Goal: Task Accomplishment & Management: Complete application form

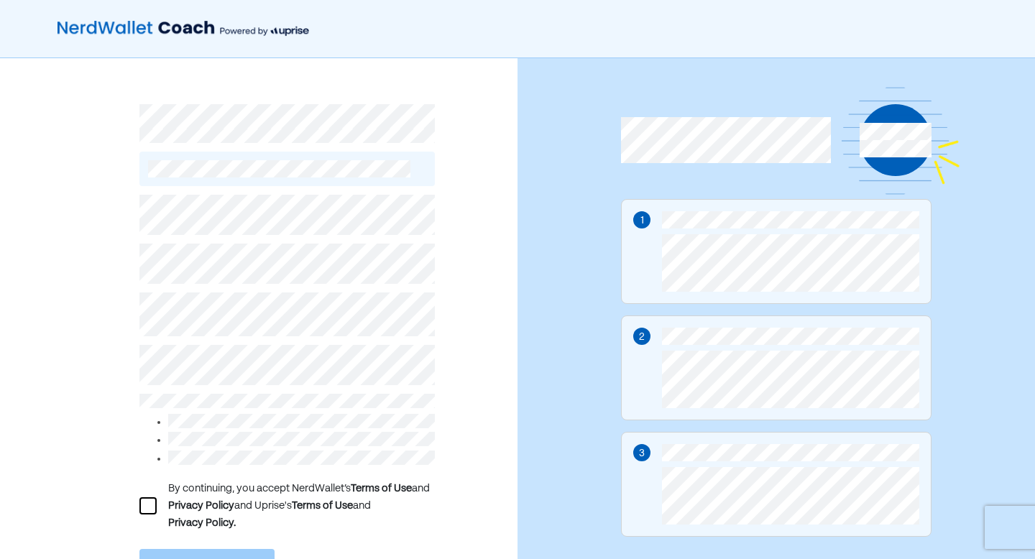
click at [144, 499] on div at bounding box center [147, 505] width 17 height 17
click at [327, 536] on div "L By continuing, you accept NerdWallet’s Terms of Use and Privacy Policy and Up…" at bounding box center [286, 410] width 295 height 448
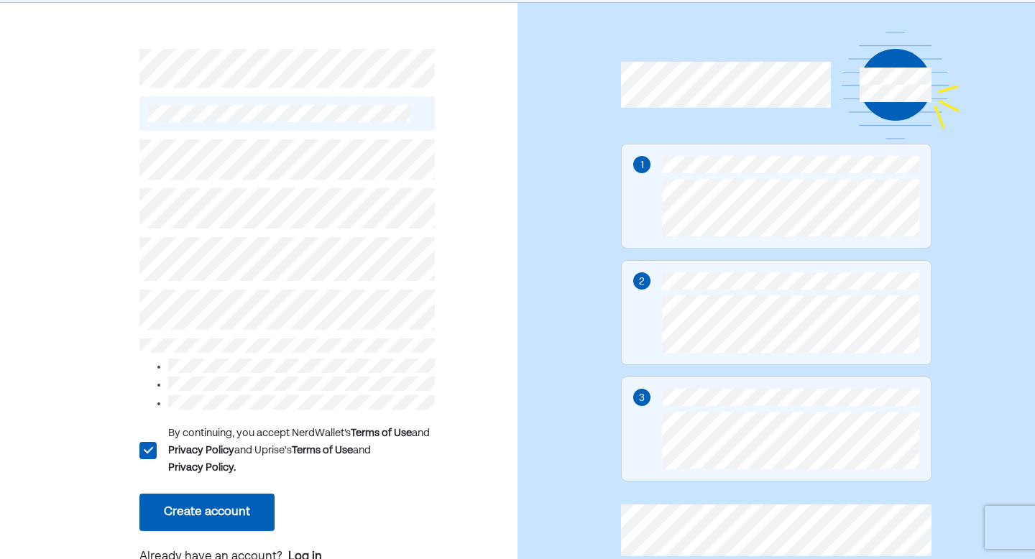
scroll to position [57, 0]
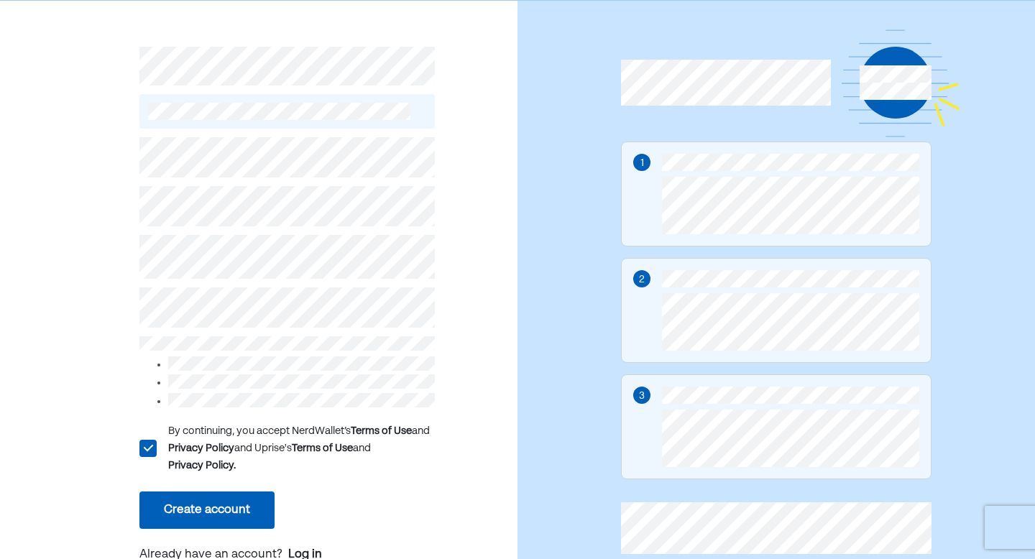
click at [230, 501] on button "Create account" at bounding box center [206, 509] width 135 height 37
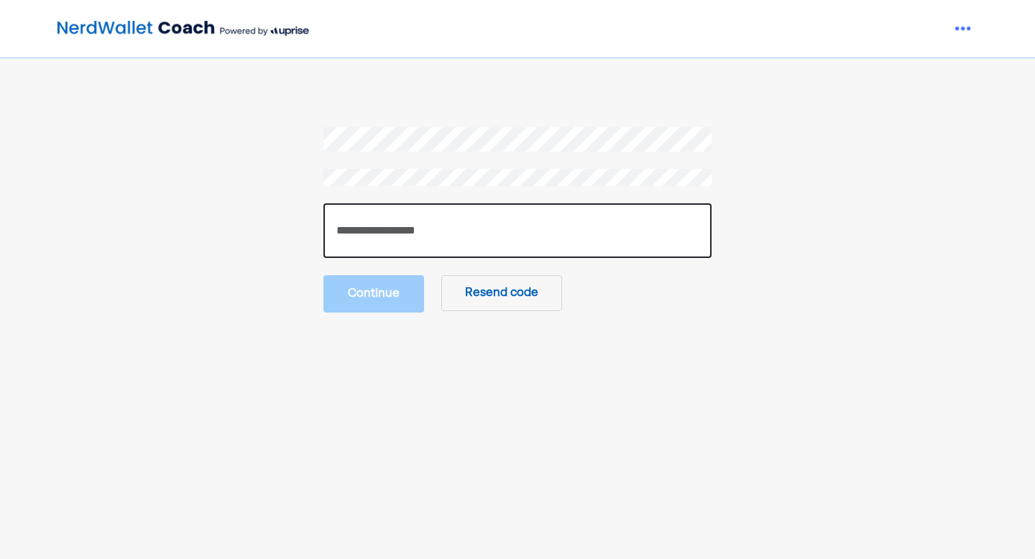
click at [540, 231] on input "number" at bounding box center [517, 230] width 388 height 55
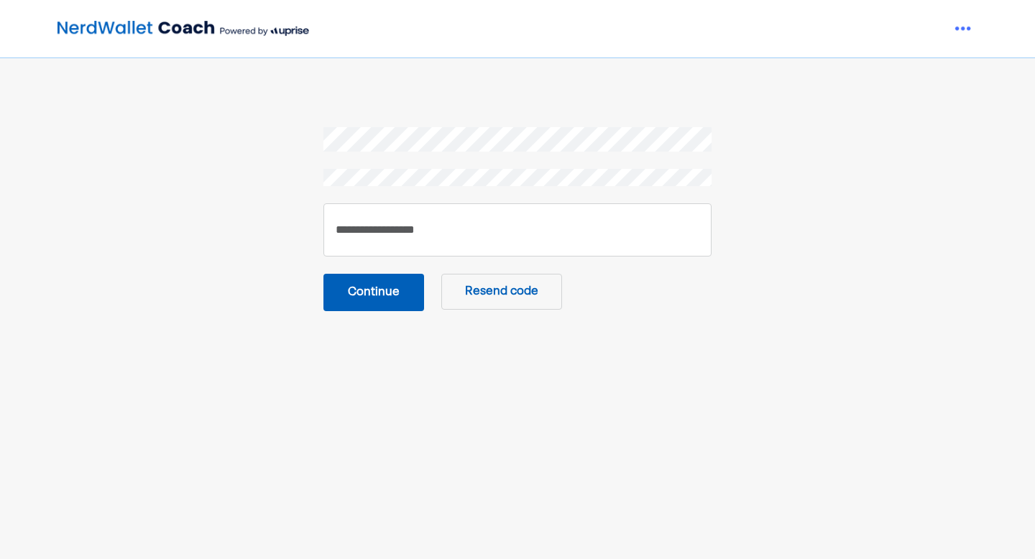
click at [399, 299] on button "Continue" at bounding box center [373, 292] width 101 height 37
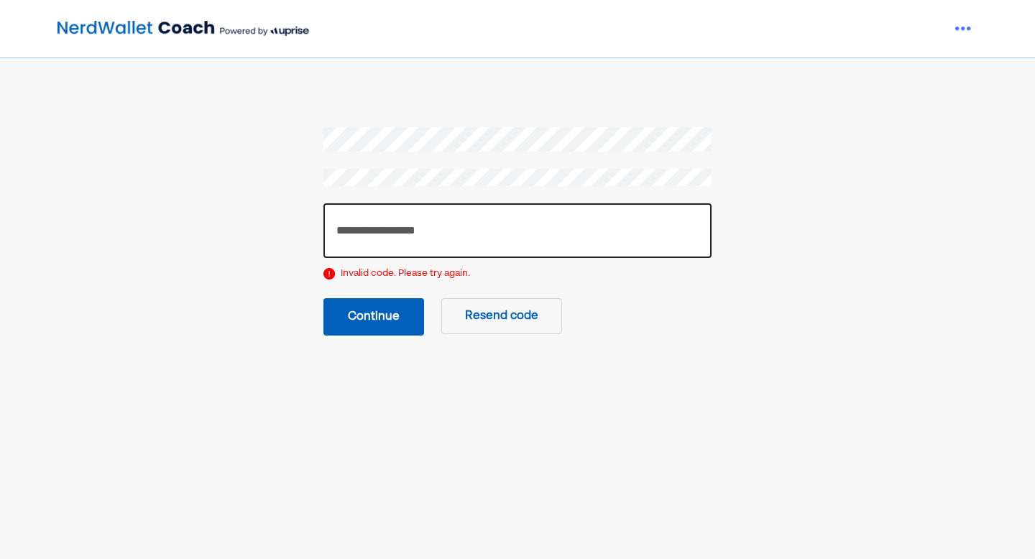
click at [402, 231] on input "******" at bounding box center [517, 230] width 388 height 55
type input "*"
click at [454, 233] on input "number" at bounding box center [517, 230] width 388 height 55
type input "******"
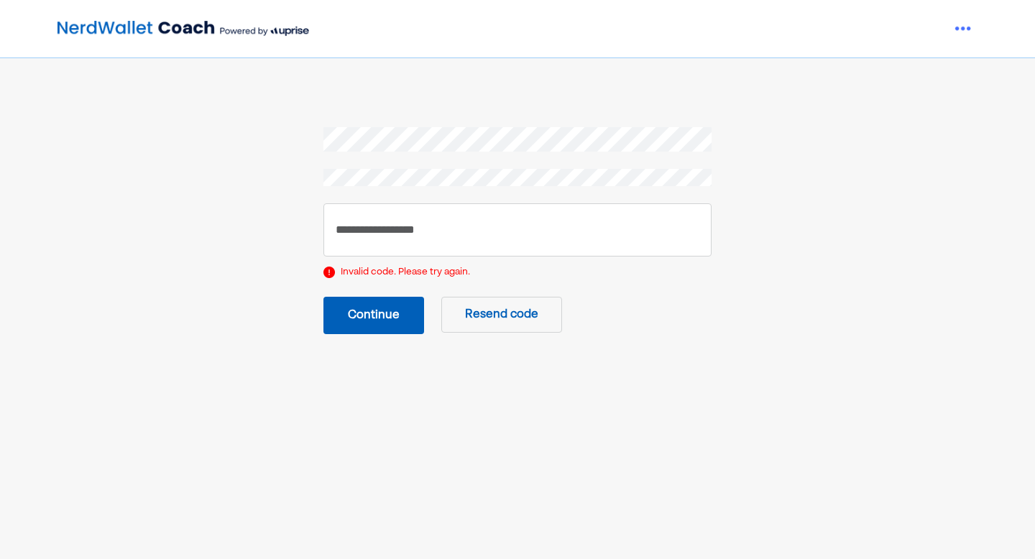
click at [371, 308] on button "Continue" at bounding box center [373, 315] width 101 height 37
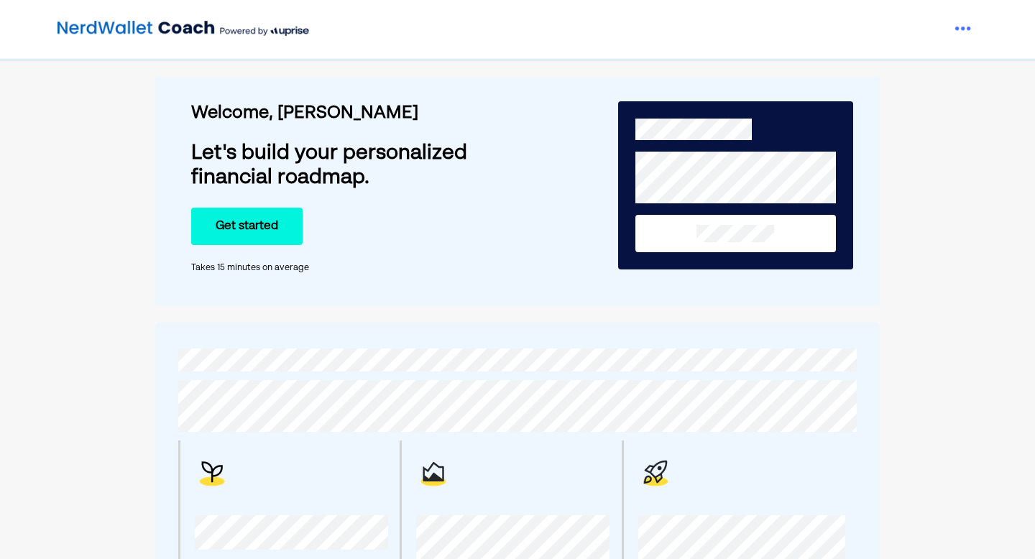
click at [239, 228] on button "Get started" at bounding box center [246, 226] width 111 height 37
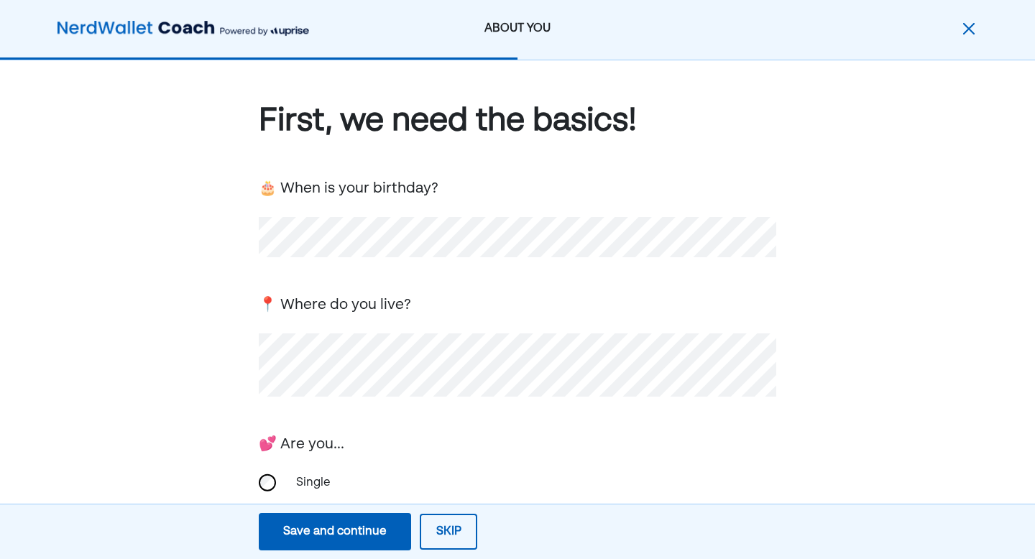
click at [610, 443] on div "💕 Are you..." at bounding box center [517, 443] width 517 height 24
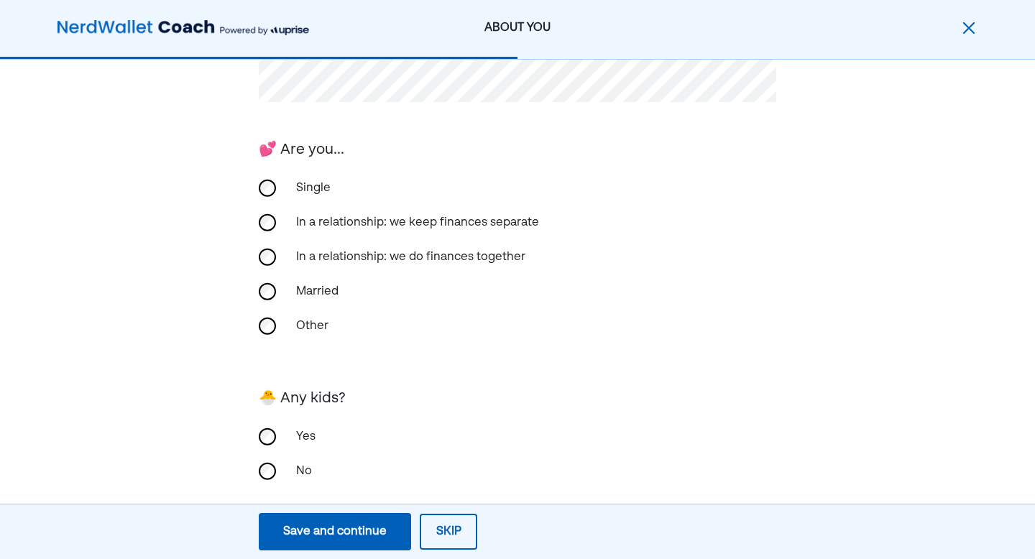
scroll to position [316, 0]
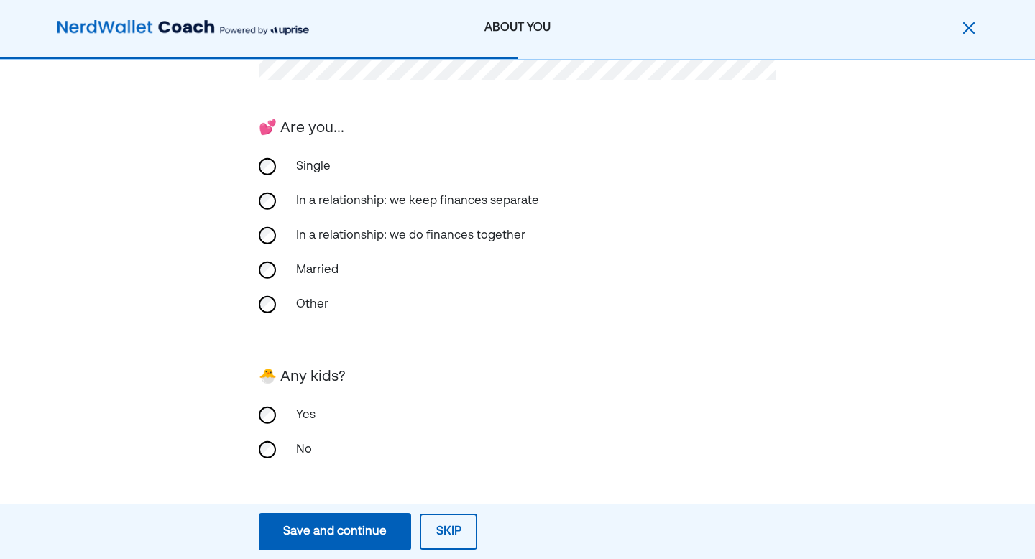
click at [588, 395] on div "🐣 Any kids? Yes No" at bounding box center [517, 419] width 517 height 111
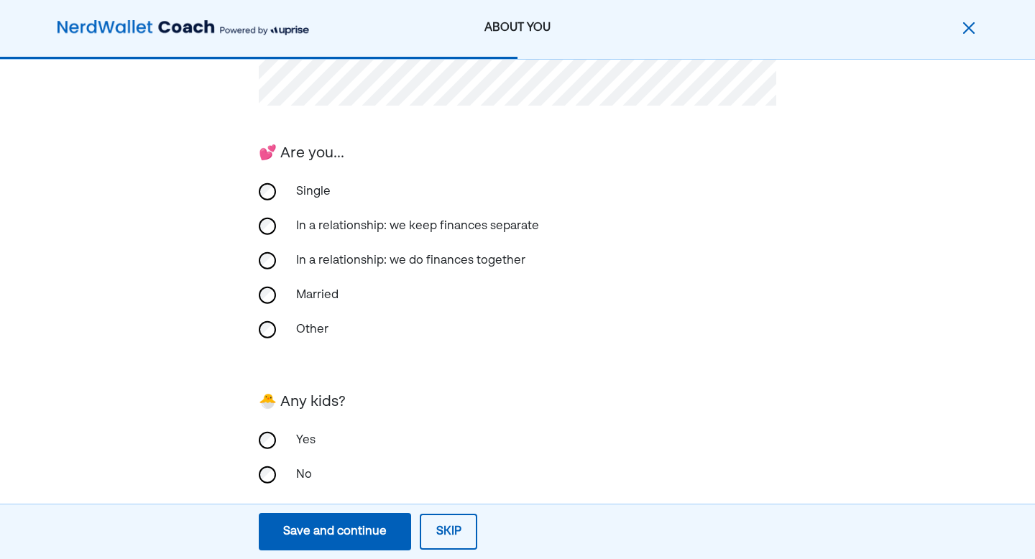
scroll to position [260, 0]
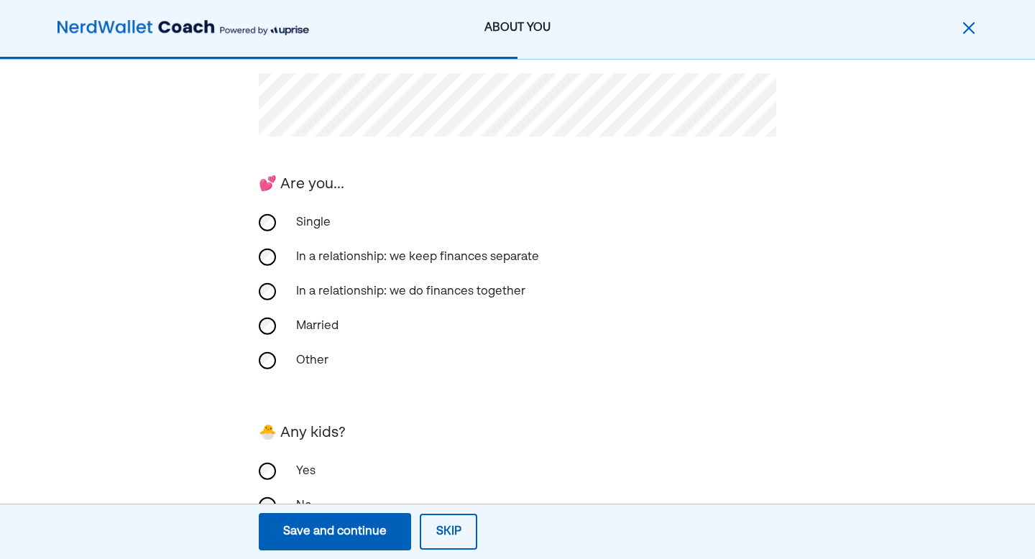
click at [869, 427] on div "First, we need the basics! 🎂 When is your birthday? 📍 Where do you live? 💕 Are …" at bounding box center [517, 208] width 1035 height 816
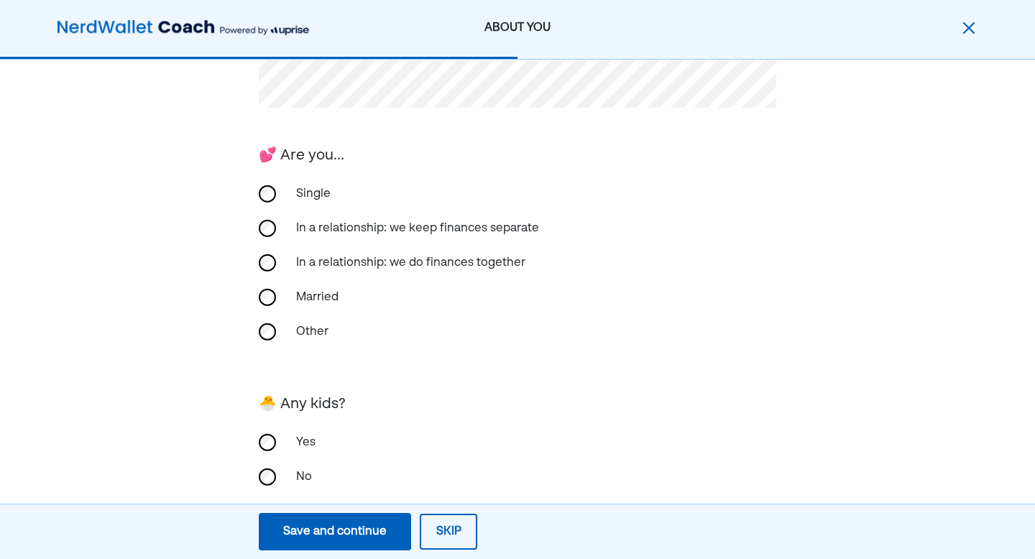
scroll to position [318, 0]
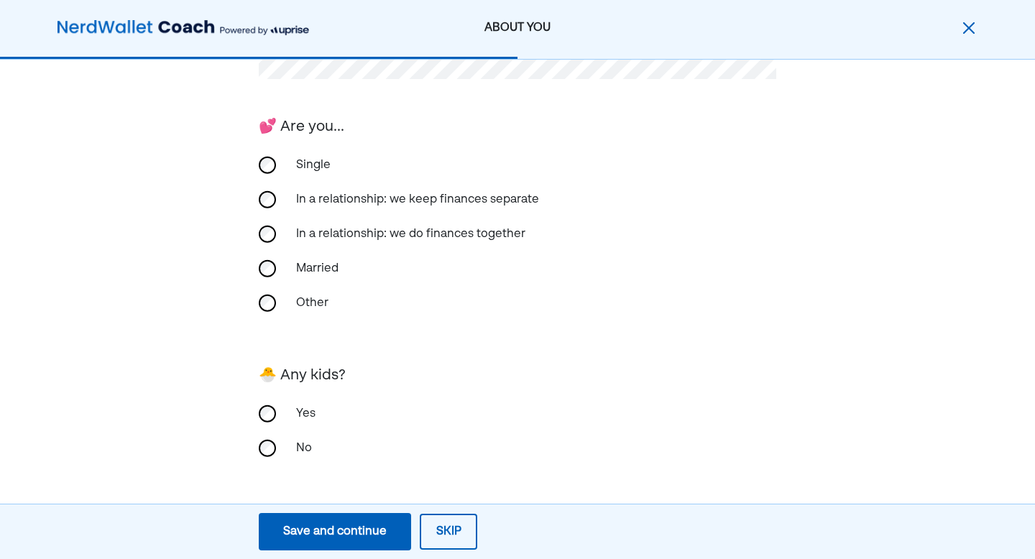
click at [347, 538] on div "Save and continue" at bounding box center [334, 531] width 103 height 17
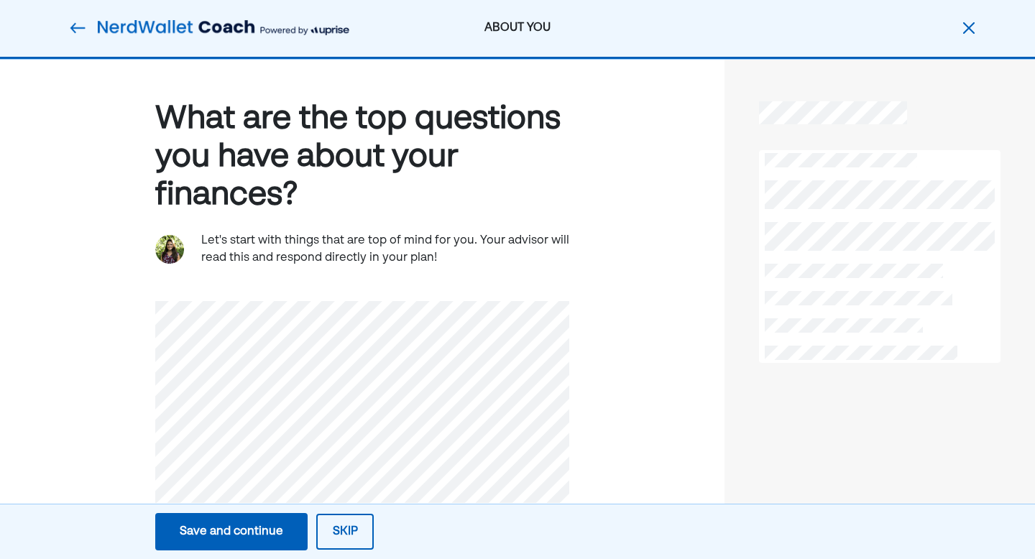
scroll to position [0, 0]
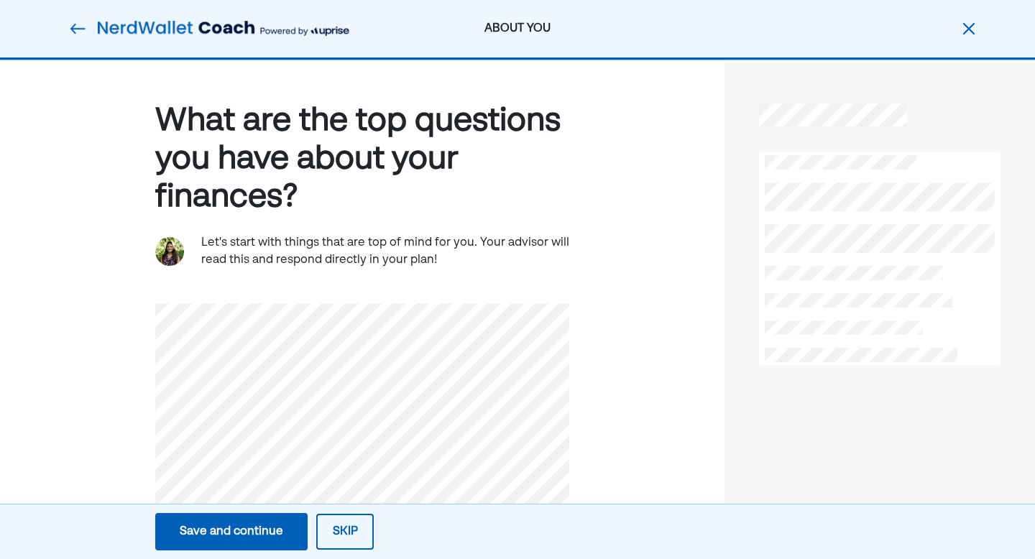
click at [216, 527] on div "Save and continue" at bounding box center [231, 531] width 103 height 17
